Goal: Find specific page/section: Find specific page/section

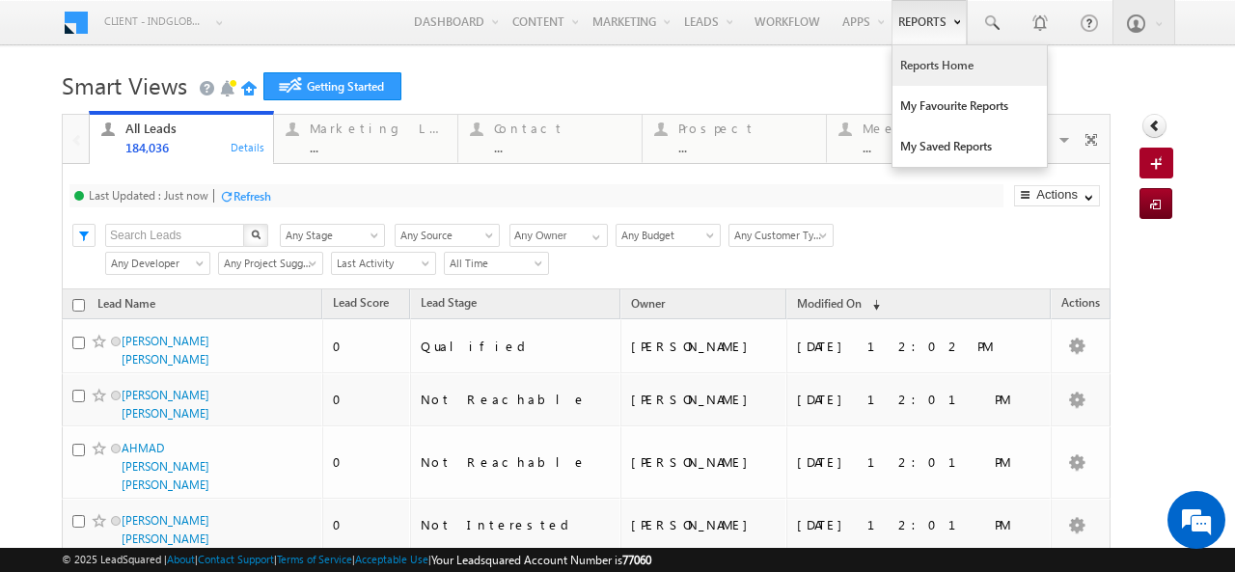
click at [917, 55] on link "Reports Home" at bounding box center [969, 65] width 154 height 41
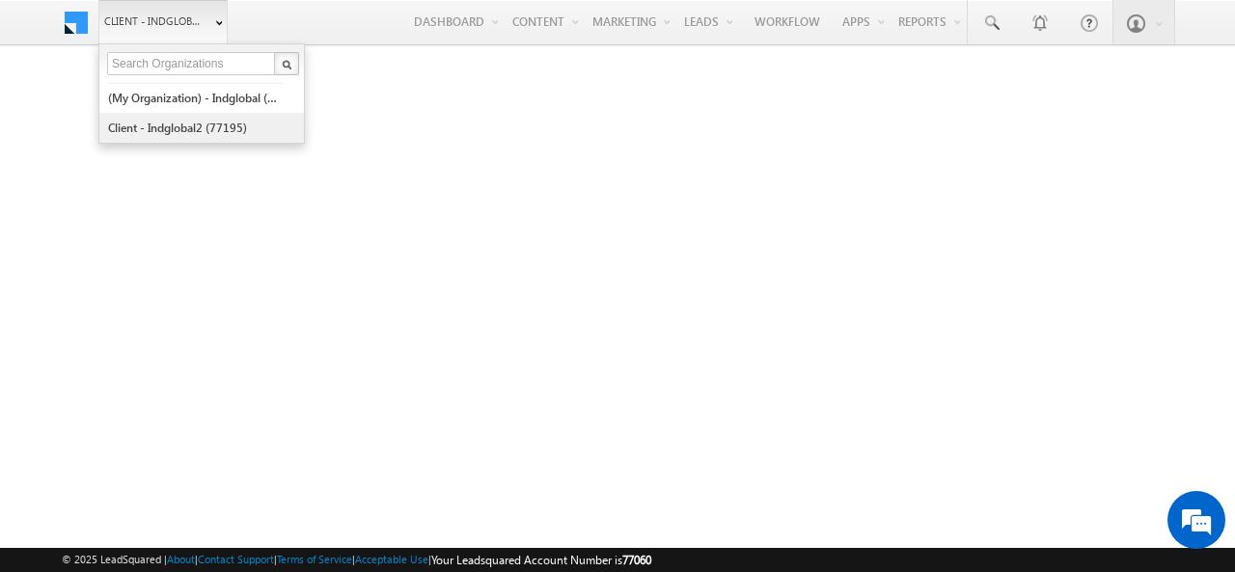
click at [172, 124] on link "Client - indglobal2 (77195)" at bounding box center [195, 128] width 177 height 30
